Goal: Information Seeking & Learning: Learn about a topic

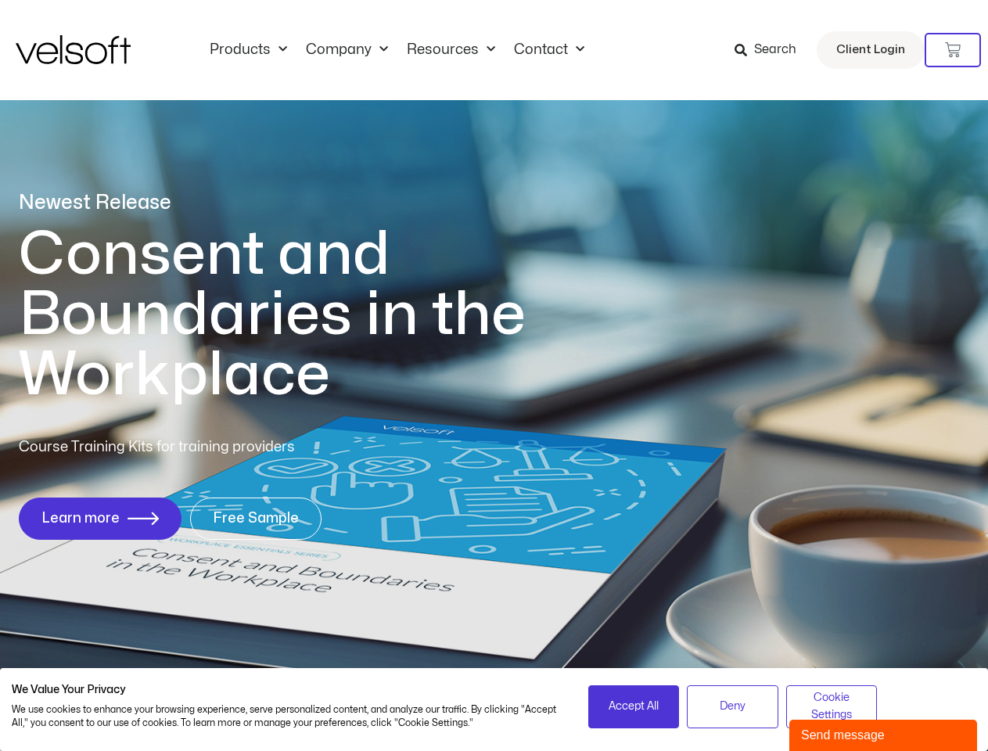
click at [494, 376] on h1 "Consent and Boundaries in the Workplace" at bounding box center [304, 315] width 571 height 181
click at [953, 50] on icon at bounding box center [953, 50] width 16 height 16
click at [634, 707] on span "Accept All" at bounding box center [634, 706] width 50 height 17
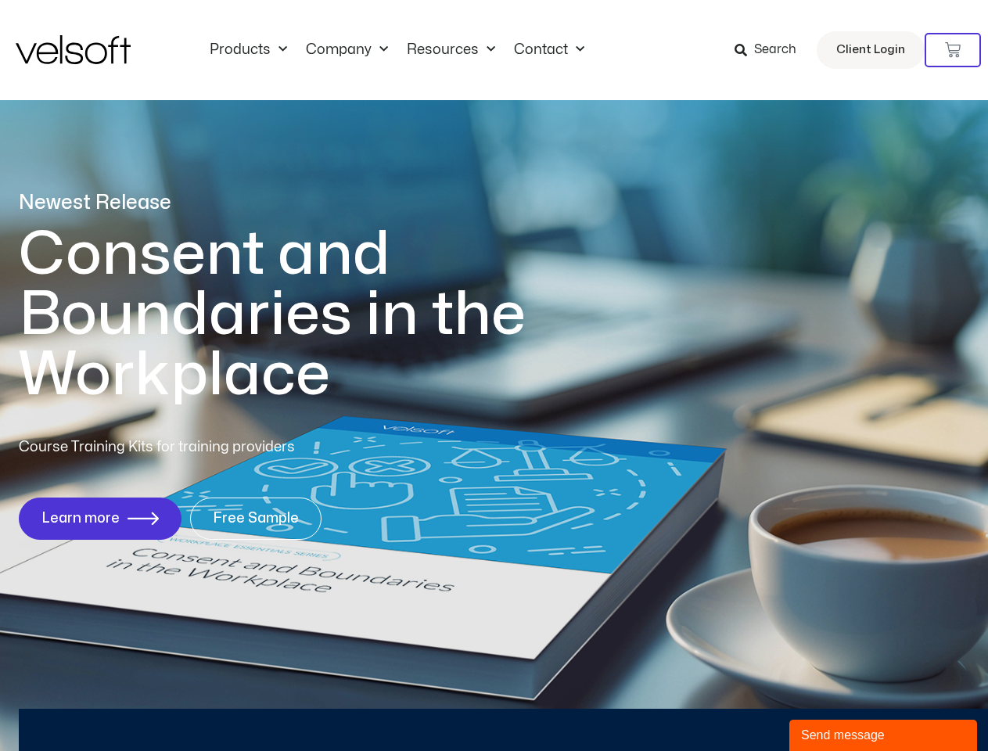
click at [732, 707] on div "Newest Release Consent and Boundaries in the Workplace Course Training Kits for…" at bounding box center [494, 374] width 988 height 760
click at [832, 707] on div "Newest Release Consent and Boundaries in the Workplace Course Training Kits for…" at bounding box center [494, 374] width 988 height 760
click at [884, 736] on div "Send message" at bounding box center [883, 735] width 164 height 19
